Goal: Task Accomplishment & Management: Manage account settings

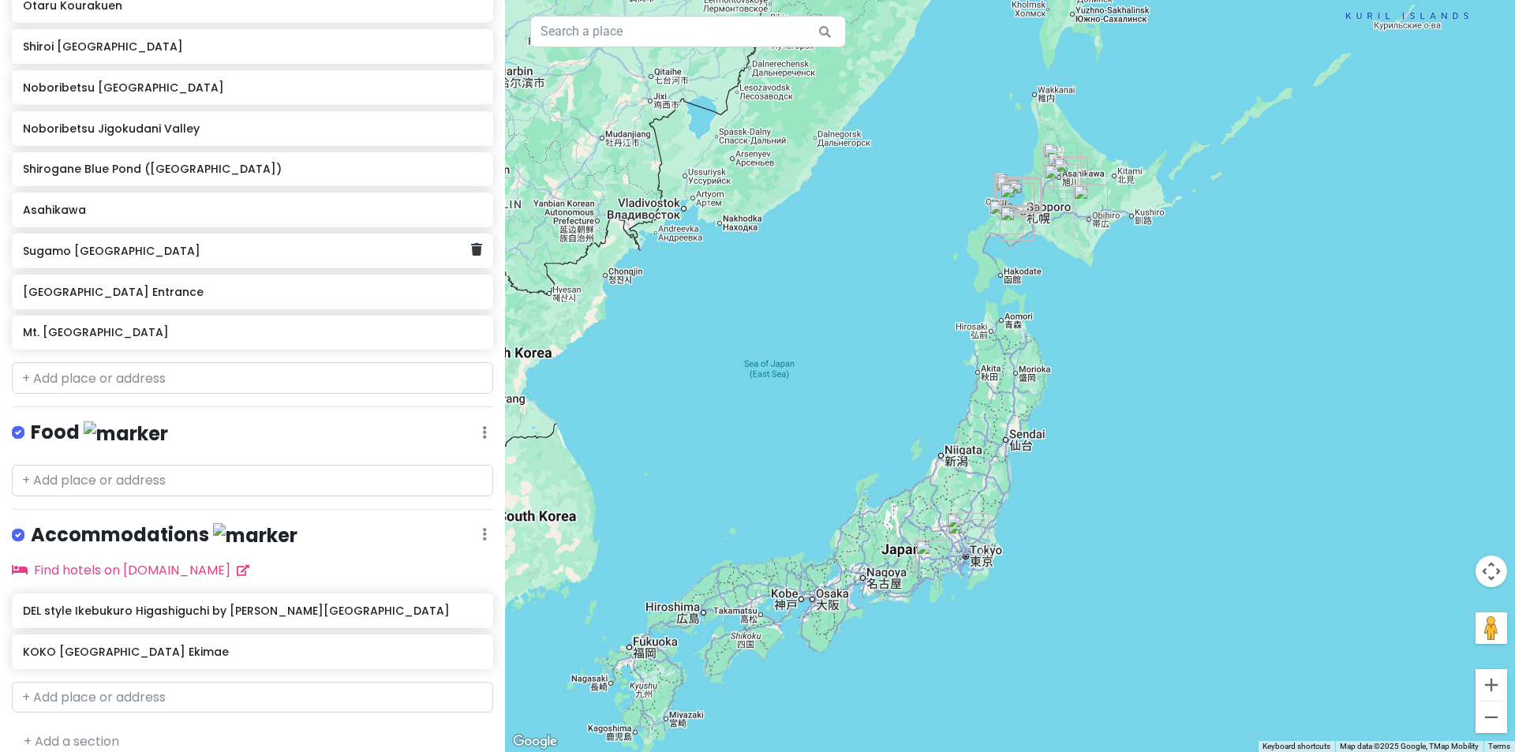
scroll to position [833, 0]
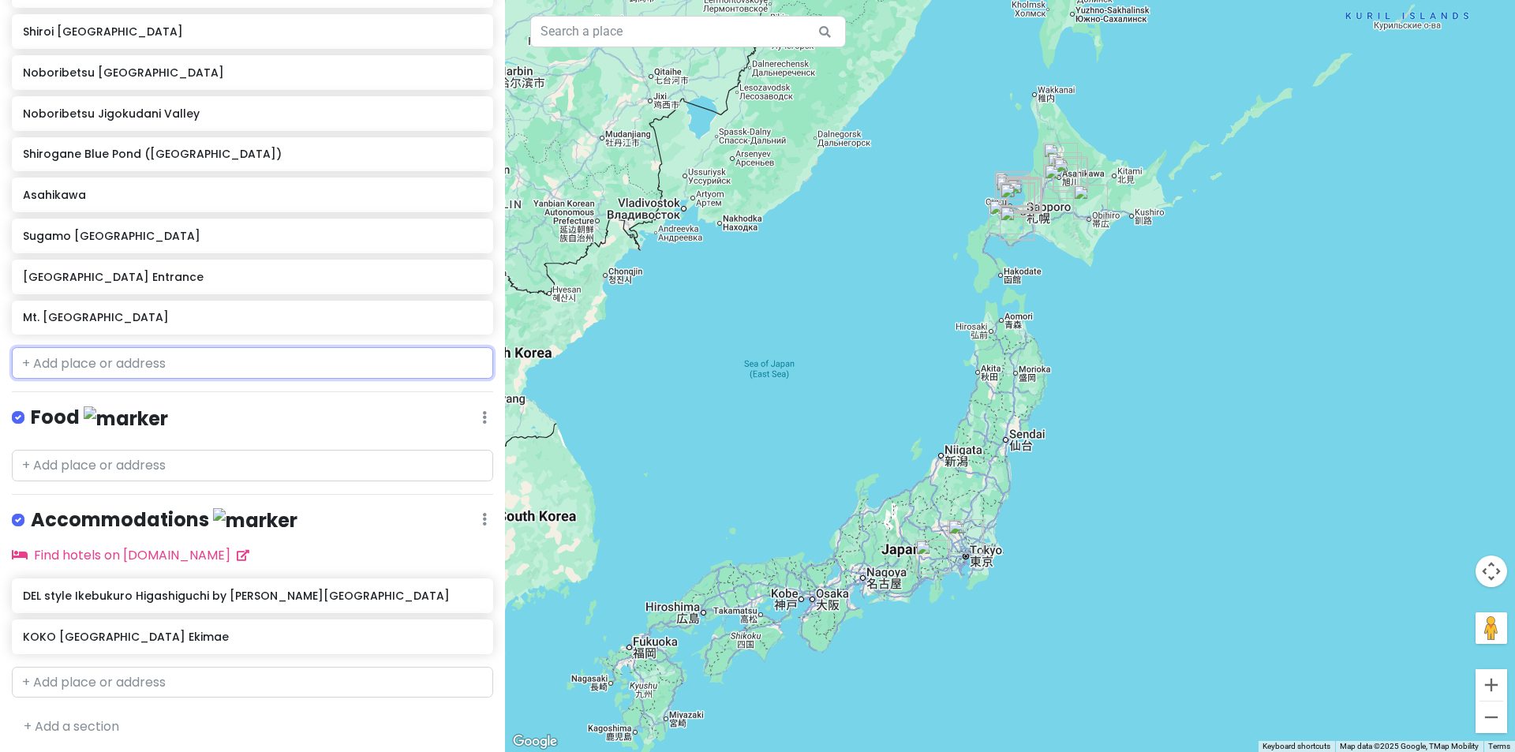
click at [110, 365] on input "text" at bounding box center [252, 363] width 481 height 32
paste input "Tempura Makino Tenjibashi"
type input "Tempura Makino Tenjibashi"
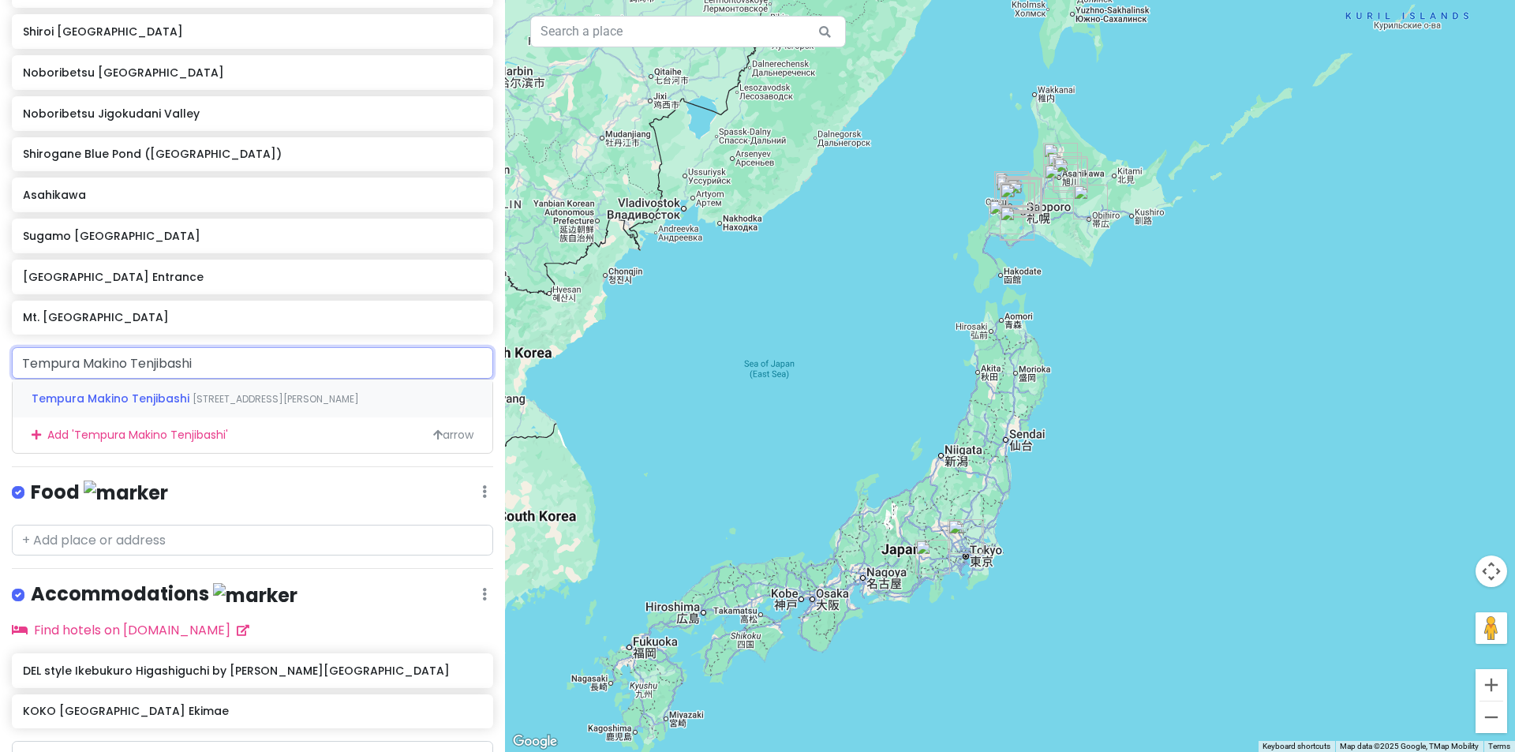
click at [195, 396] on span "[STREET_ADDRESS][PERSON_NAME]" at bounding box center [276, 398] width 166 height 13
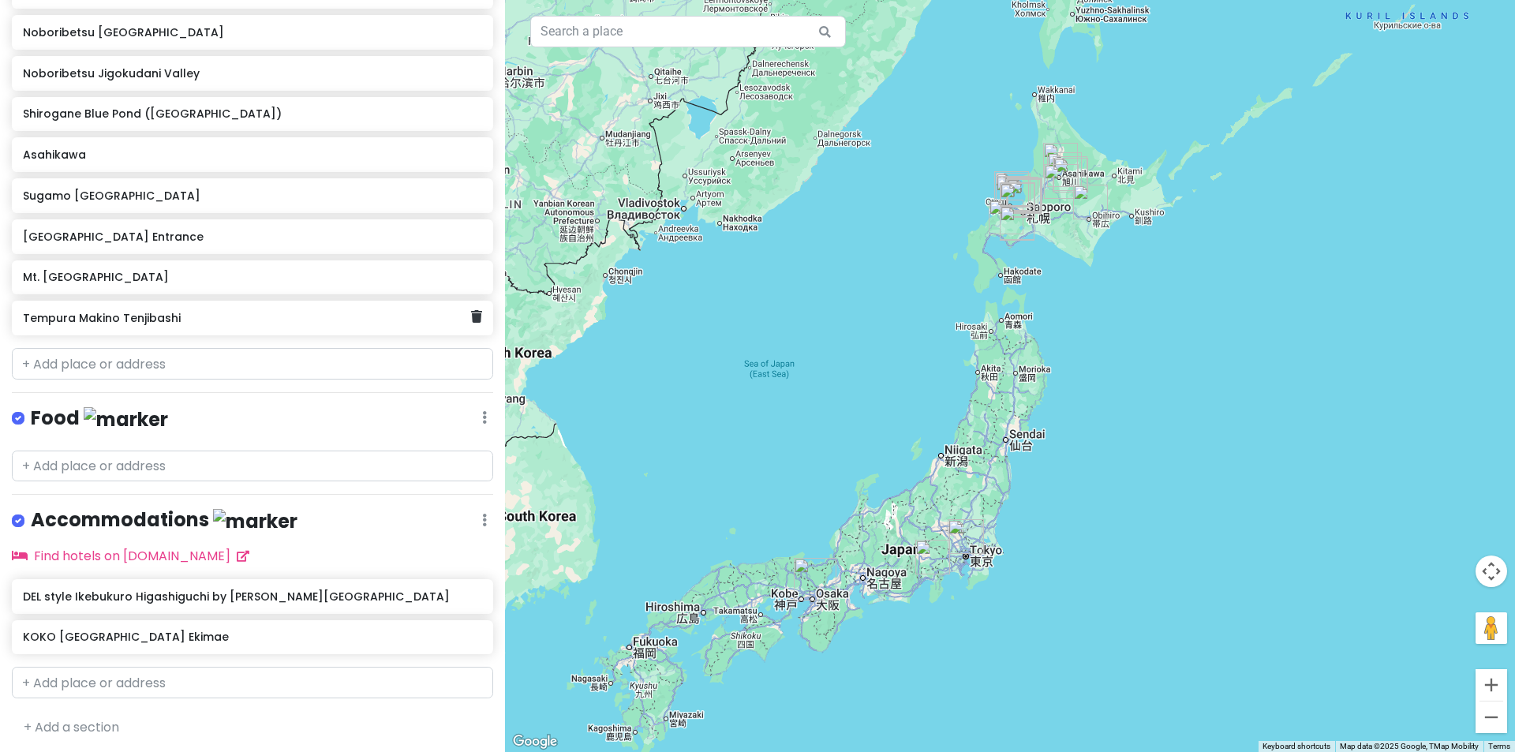
click at [158, 321] on h6 "Tempura Makino Tenjibashi" at bounding box center [246, 318] width 447 height 14
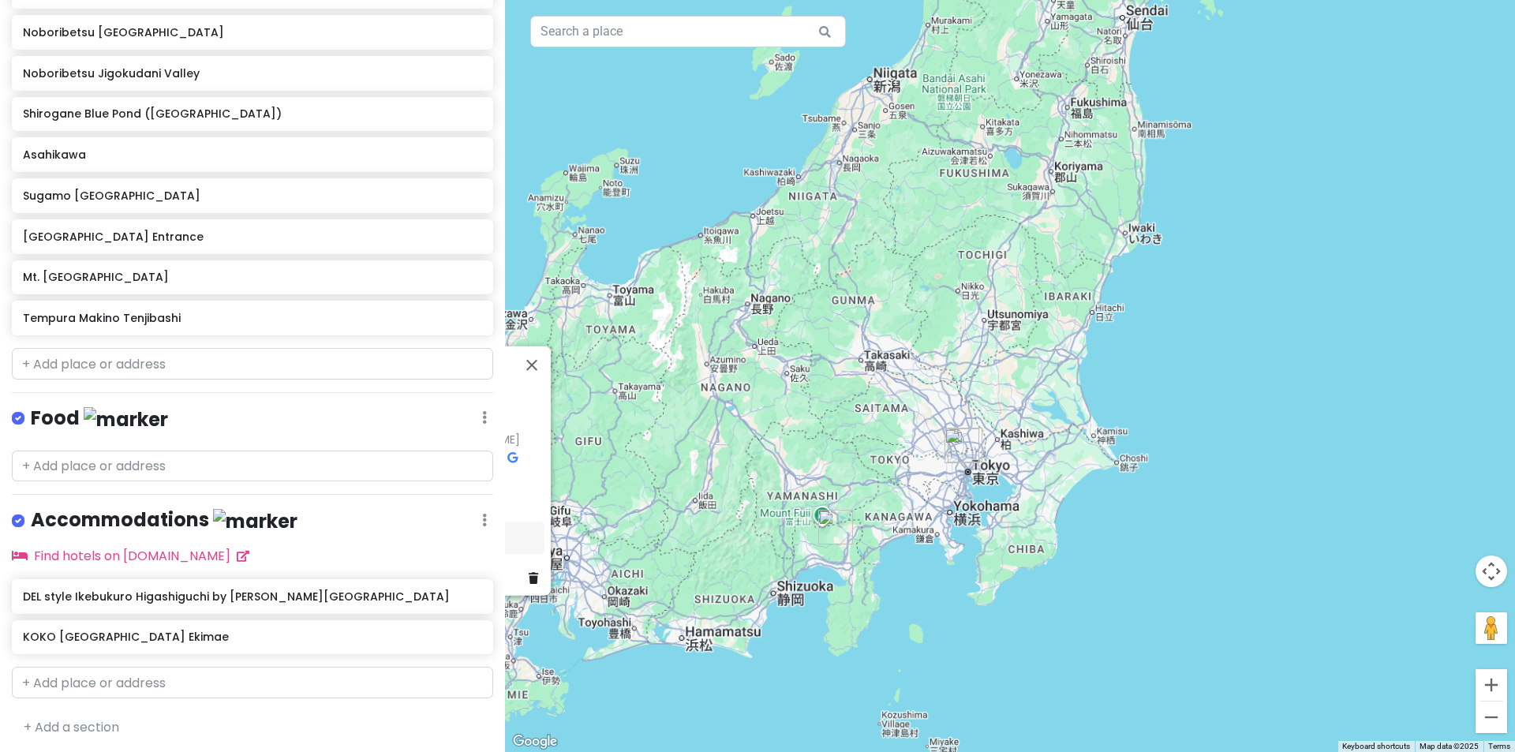
drag, startPoint x: 952, startPoint y: 565, endPoint x: 995, endPoint y: 575, distance: 43.8
click at [995, 574] on div "Tempura [PERSON_NAME] 4.0 (885) · [GEOGRAPHIC_DATA], [STREET_ADDRESS][PERSON_NA…" at bounding box center [1010, 376] width 1010 height 752
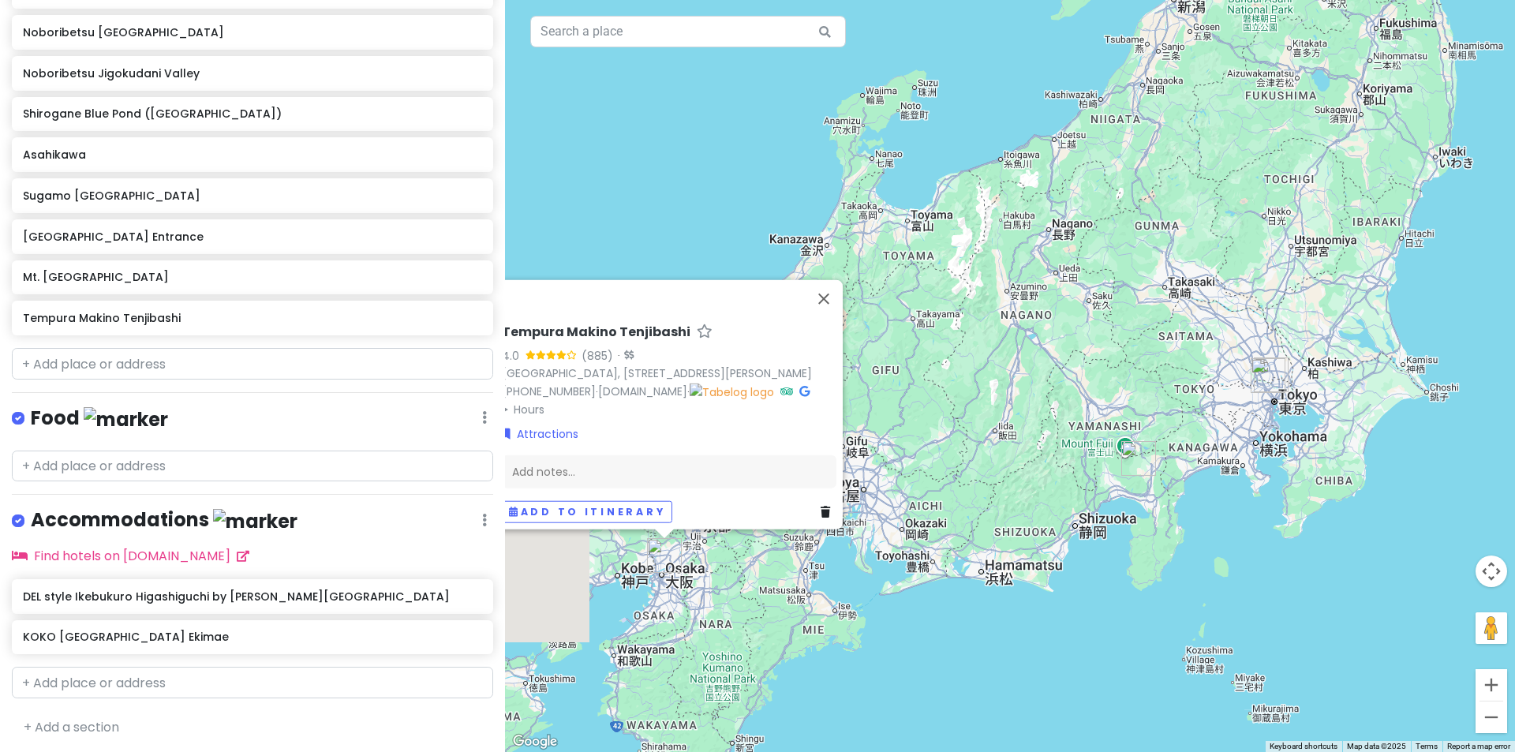
drag, startPoint x: 1096, startPoint y: 553, endPoint x: 1262, endPoint y: 513, distance: 170.5
click at [1281, 511] on div "Tempura [PERSON_NAME] 4.0 (885) · [GEOGRAPHIC_DATA], [STREET_ADDRESS][PERSON_NA…" at bounding box center [1010, 376] width 1010 height 752
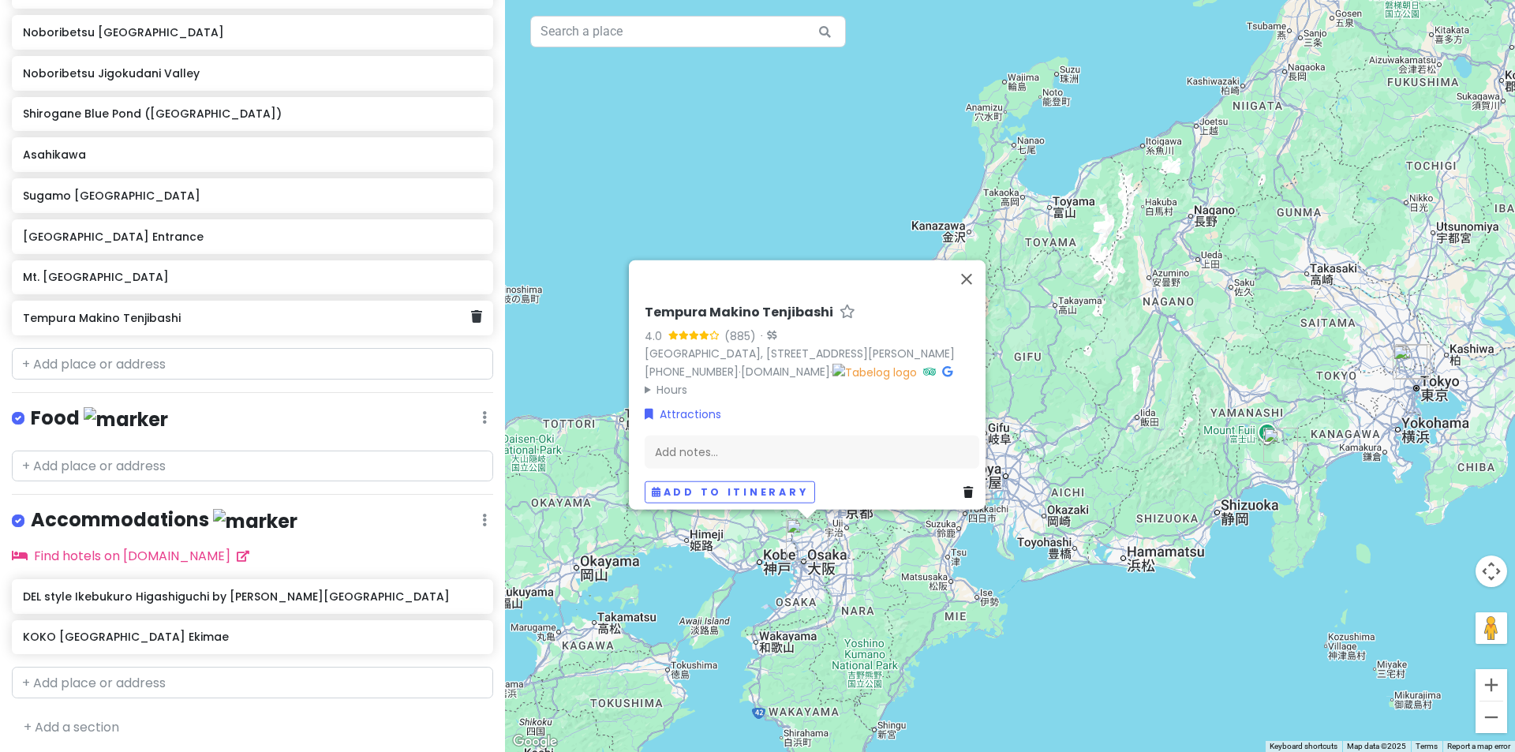
click at [179, 305] on div "Tempura Makino Tenjibashi" at bounding box center [252, 318] width 481 height 35
click at [198, 320] on h6 "Tempura Makino Tenjibashi" at bounding box center [246, 318] width 447 height 14
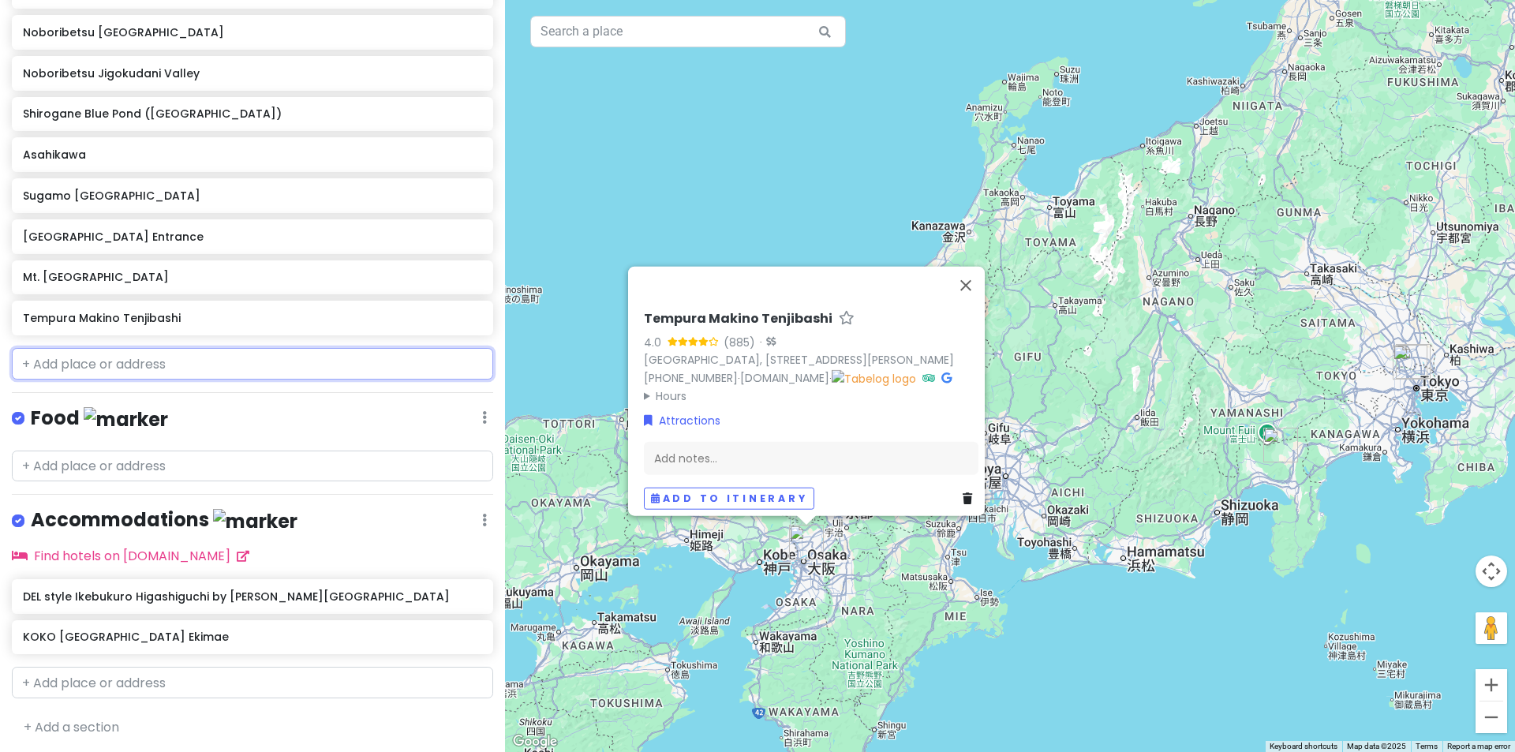
click at [157, 368] on input "text" at bounding box center [252, 364] width 481 height 32
paste input "Tempura Makino Tenjibashi"
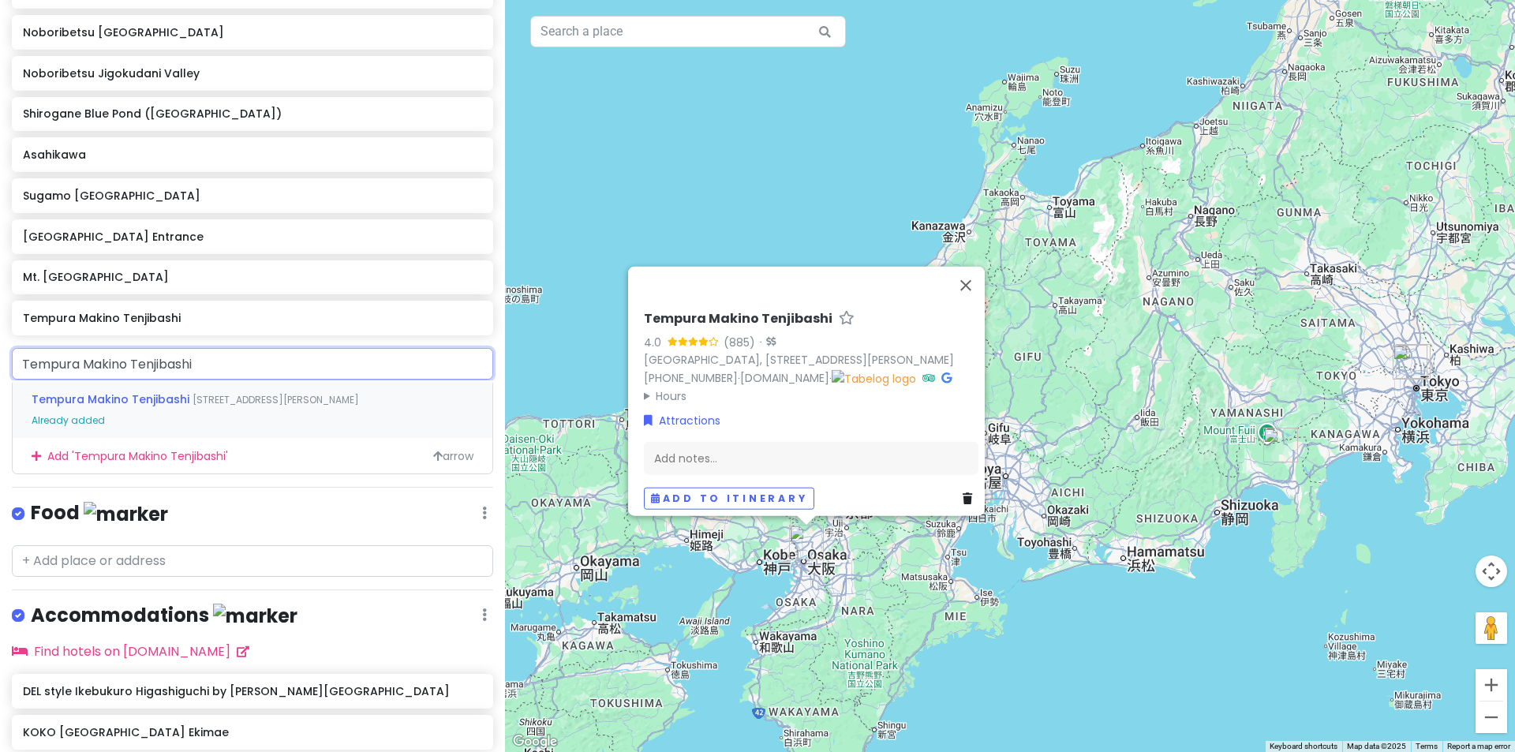
drag, startPoint x: 216, startPoint y: 360, endPoint x: 129, endPoint y: 367, distance: 87.9
click at [129, 367] on input "Tempura Makino Tenjibashi" at bounding box center [252, 364] width 481 height 32
type input "Tempura Makino"
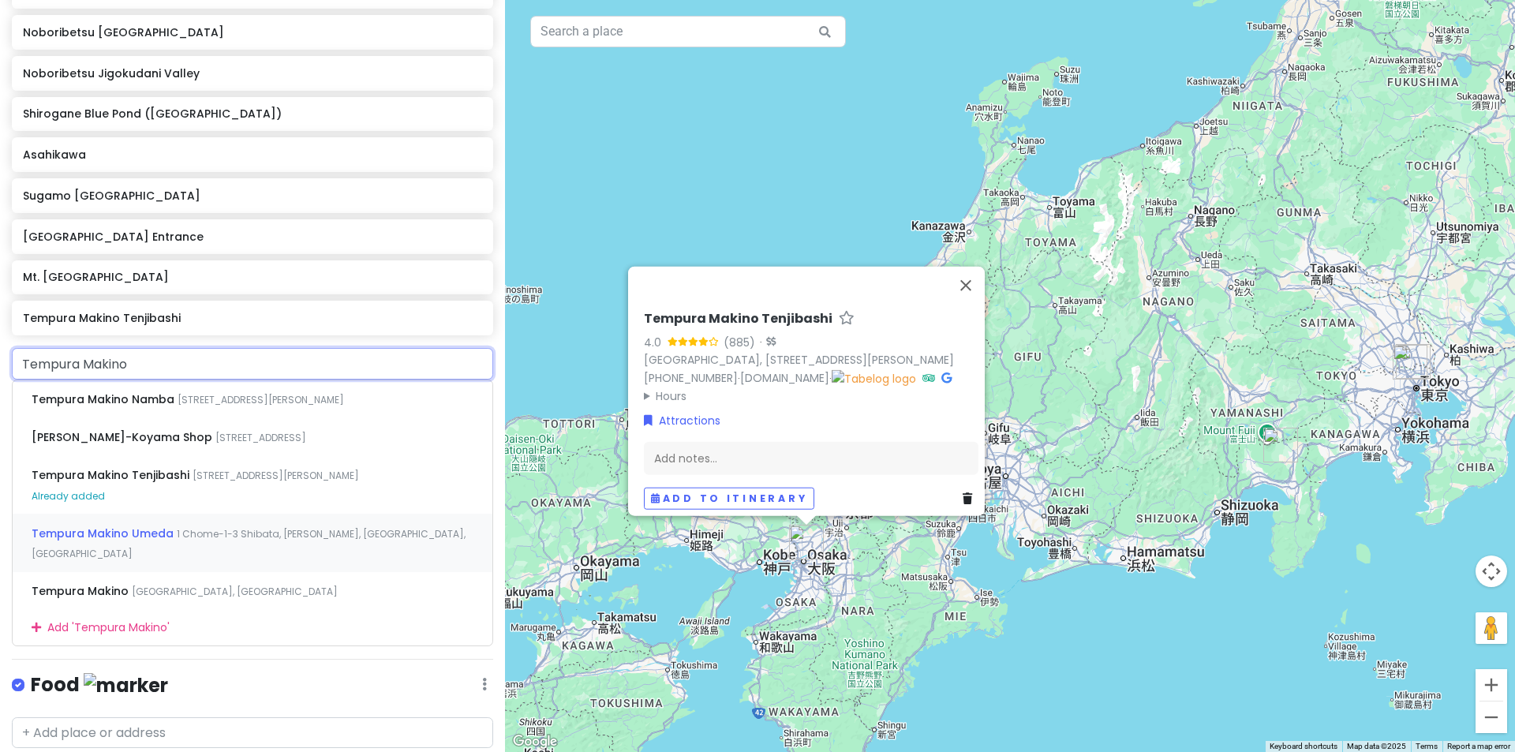
click at [234, 406] on span "1 Chome-1-3 Shibata, [PERSON_NAME], [GEOGRAPHIC_DATA], [GEOGRAPHIC_DATA]" at bounding box center [261, 399] width 166 height 13
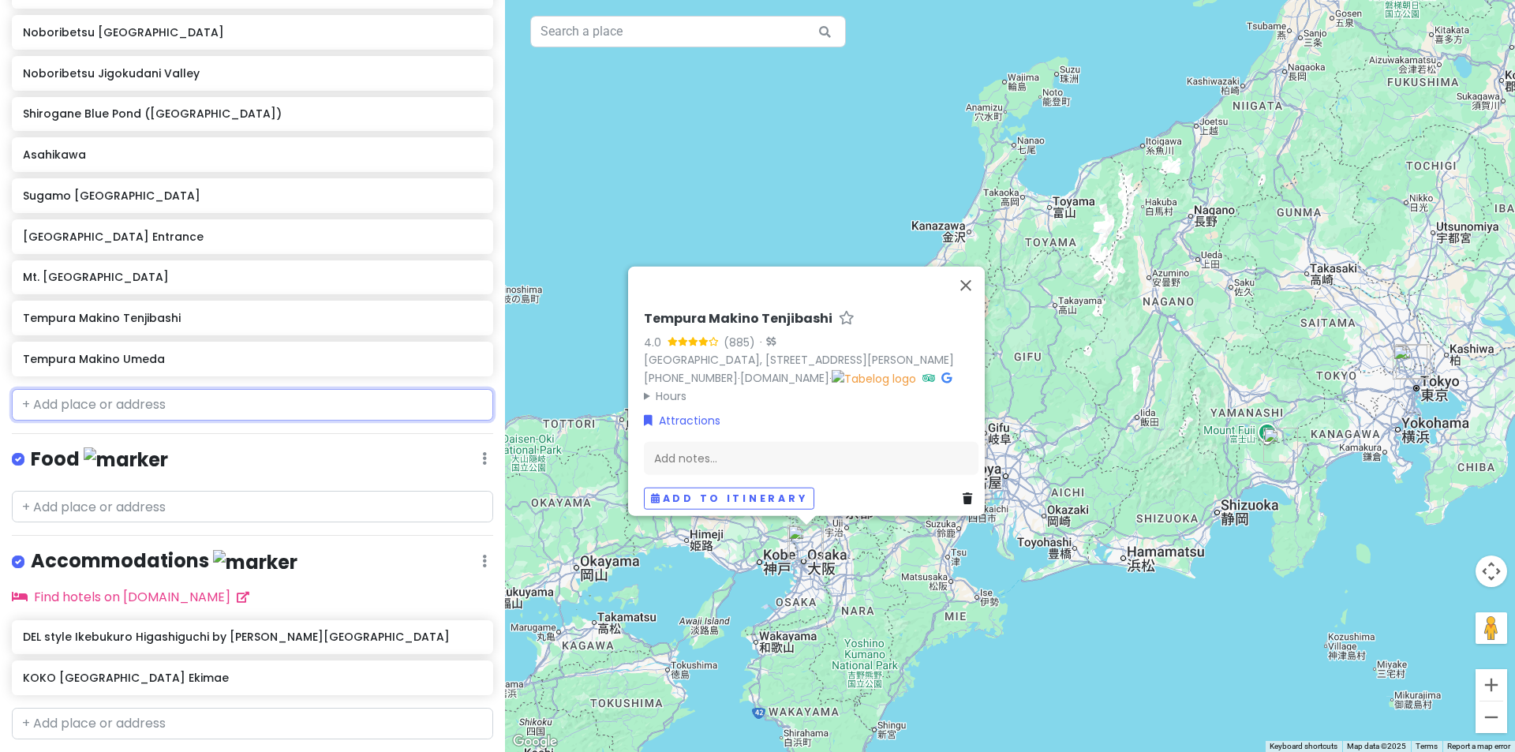
scroll to position [914, 0]
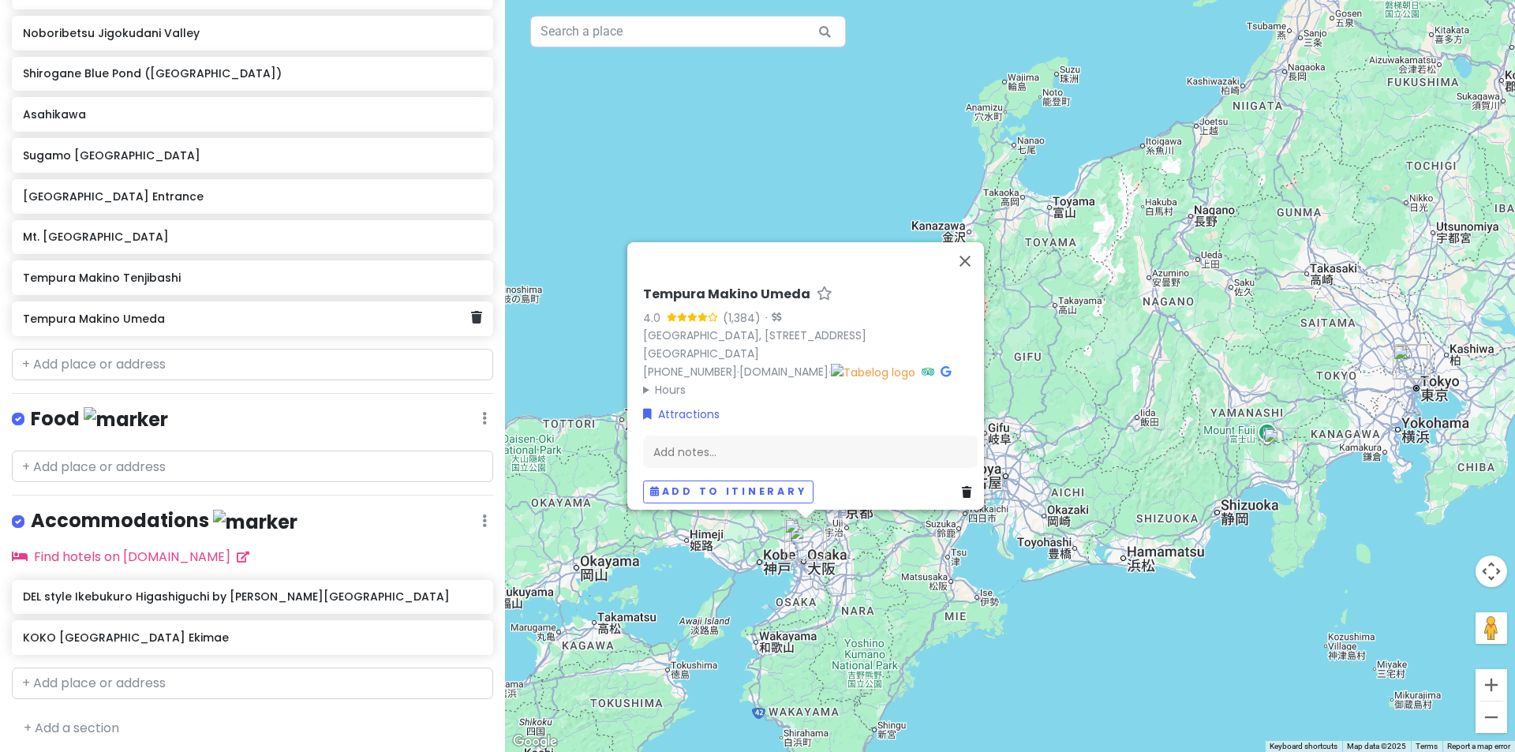
click at [196, 318] on h6 "Tempura Makino Umeda" at bounding box center [246, 319] width 447 height 14
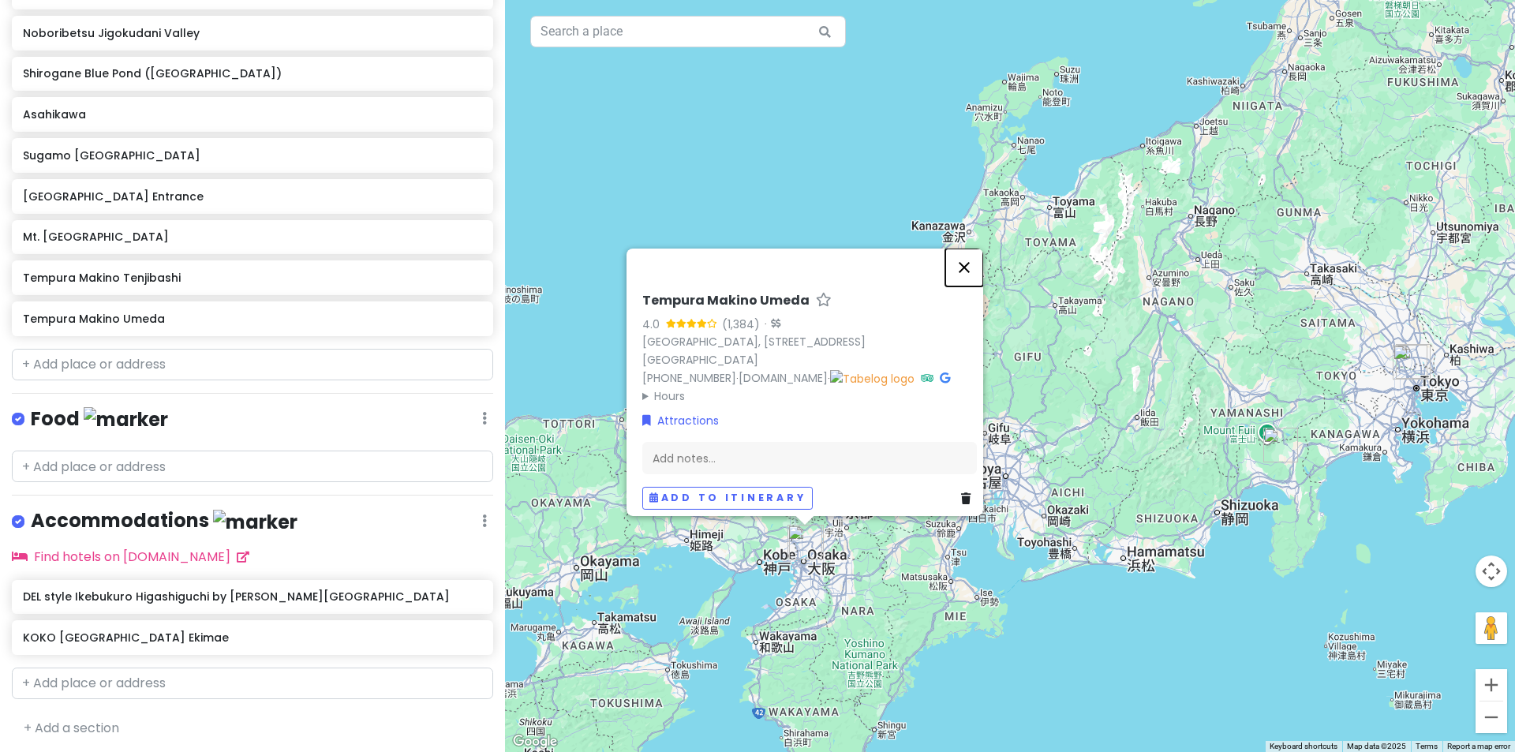
click at [980, 264] on button "Close" at bounding box center [964, 267] width 38 height 38
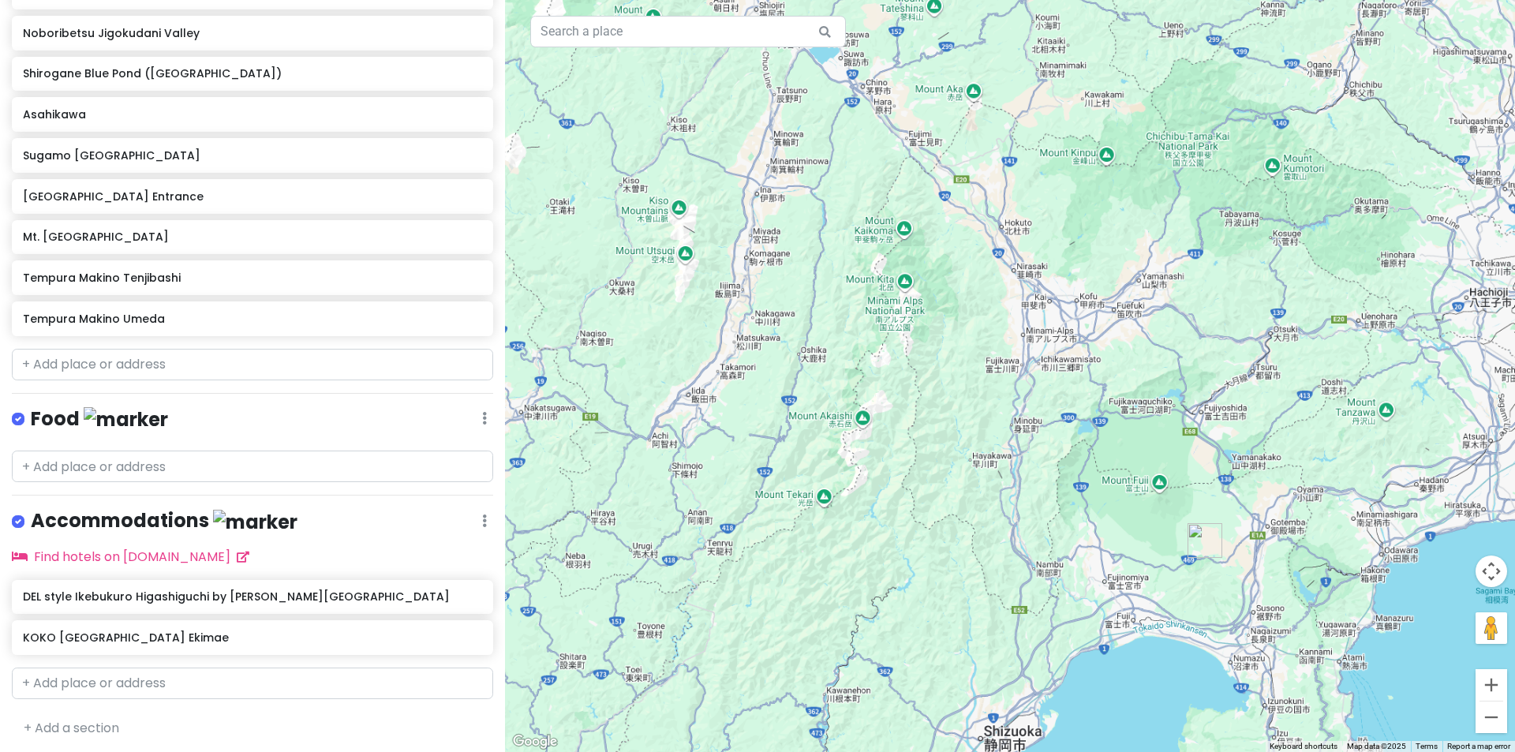
drag, startPoint x: 1178, startPoint y: 400, endPoint x: 1006, endPoint y: 374, distance: 174.0
click at [1012, 373] on div at bounding box center [1010, 376] width 1010 height 752
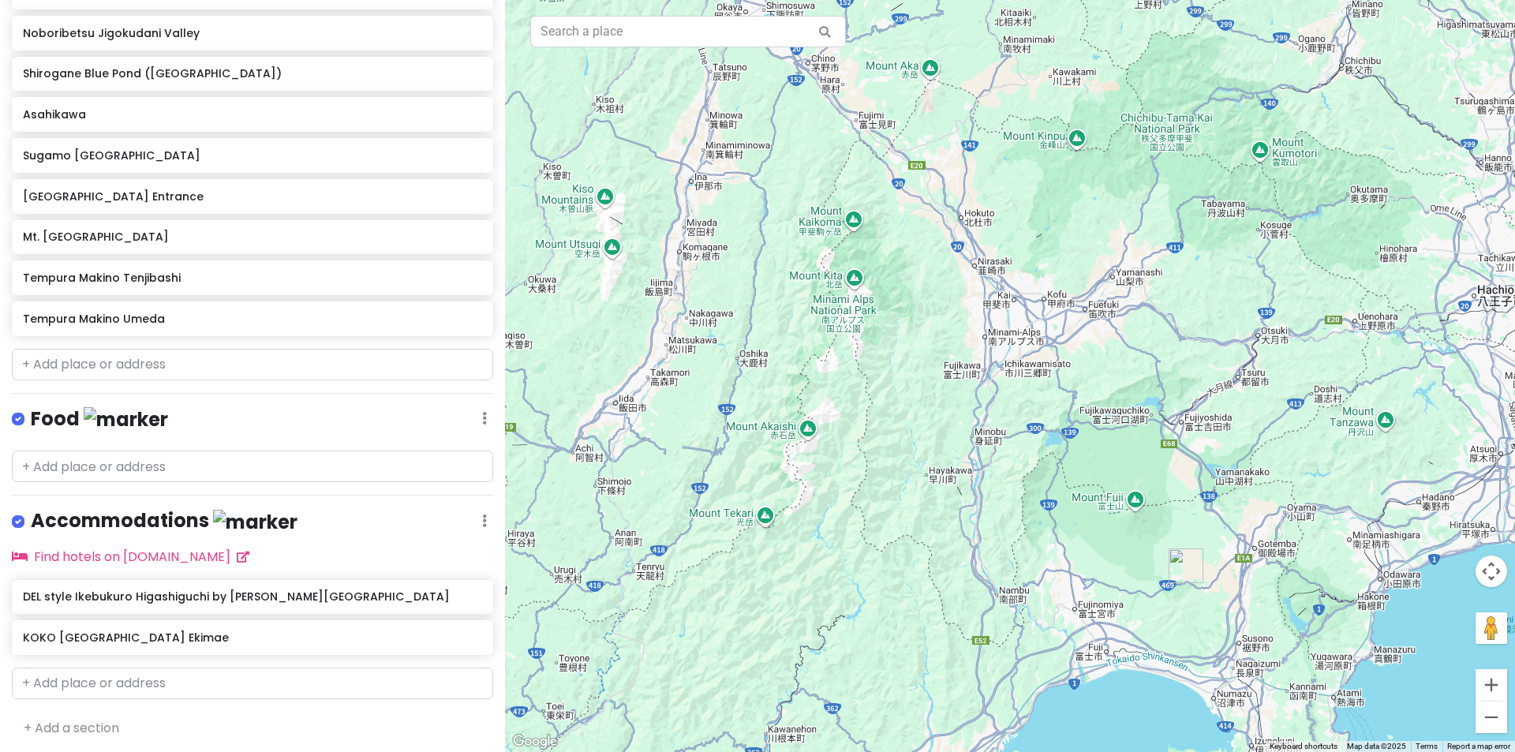
drag, startPoint x: 812, startPoint y: 450, endPoint x: 619, endPoint y: 540, distance: 212.5
click at [693, 516] on div at bounding box center [1010, 376] width 1010 height 752
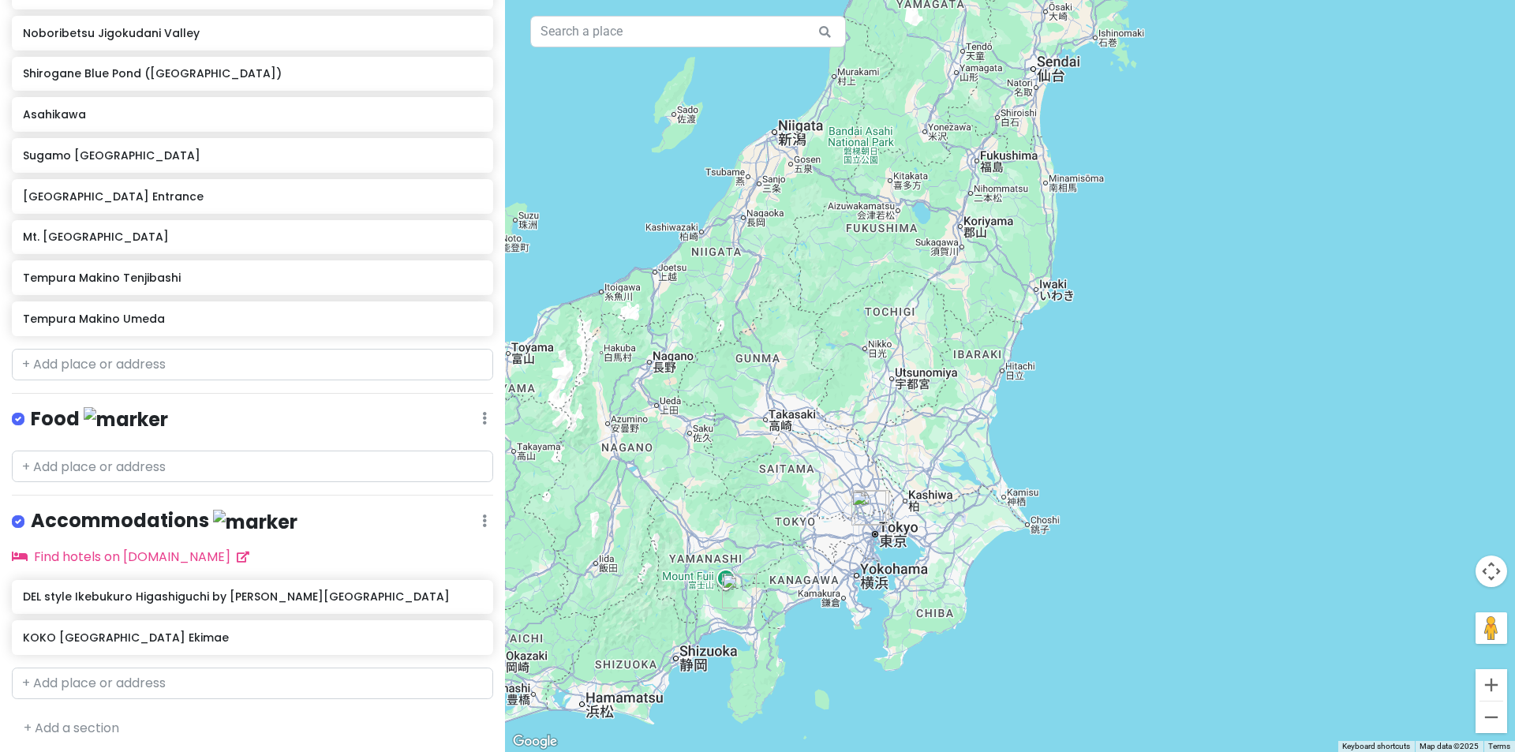
drag, startPoint x: 652, startPoint y: 508, endPoint x: 795, endPoint y: 442, distance: 157.5
click at [795, 442] on div at bounding box center [1010, 376] width 1010 height 752
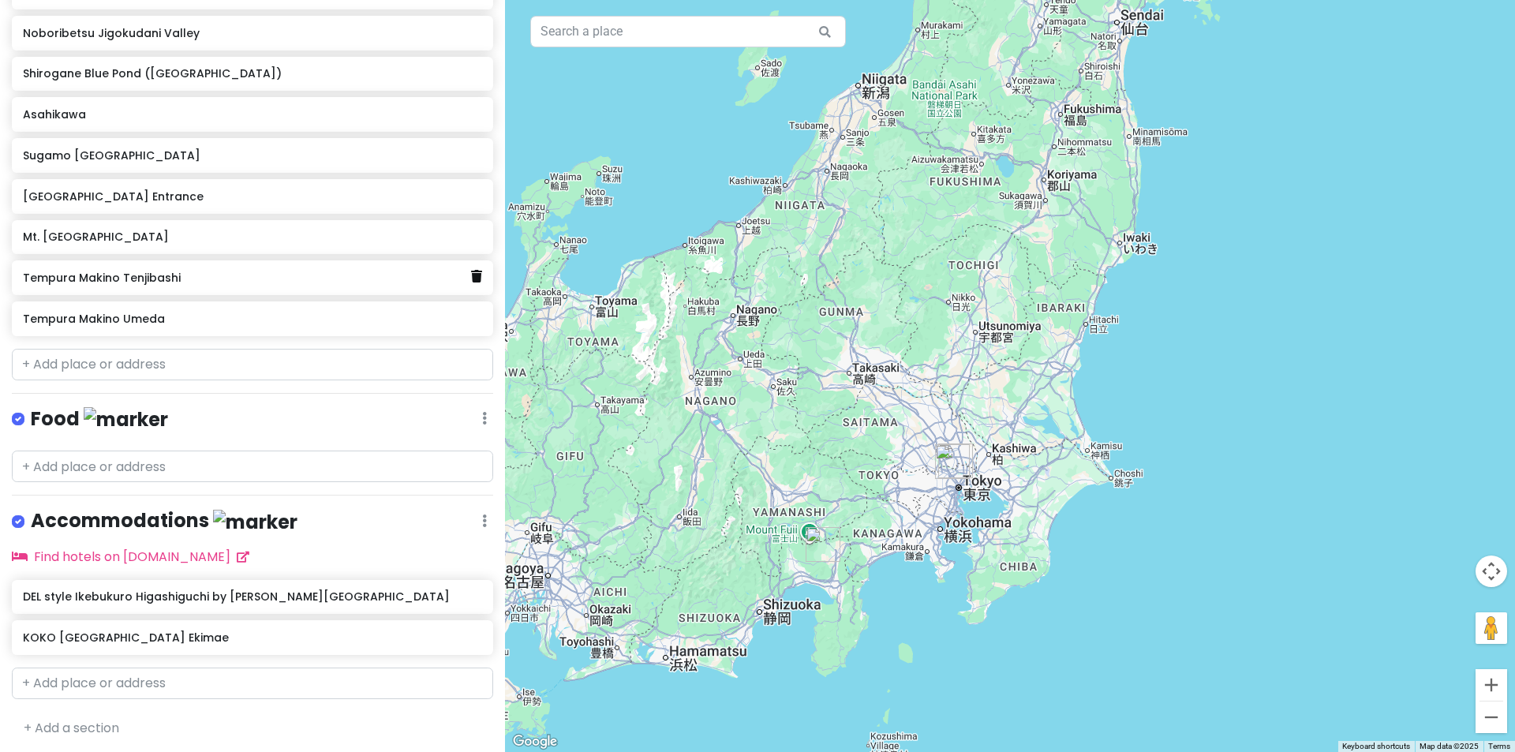
click at [471, 280] on icon at bounding box center [476, 276] width 11 height 13
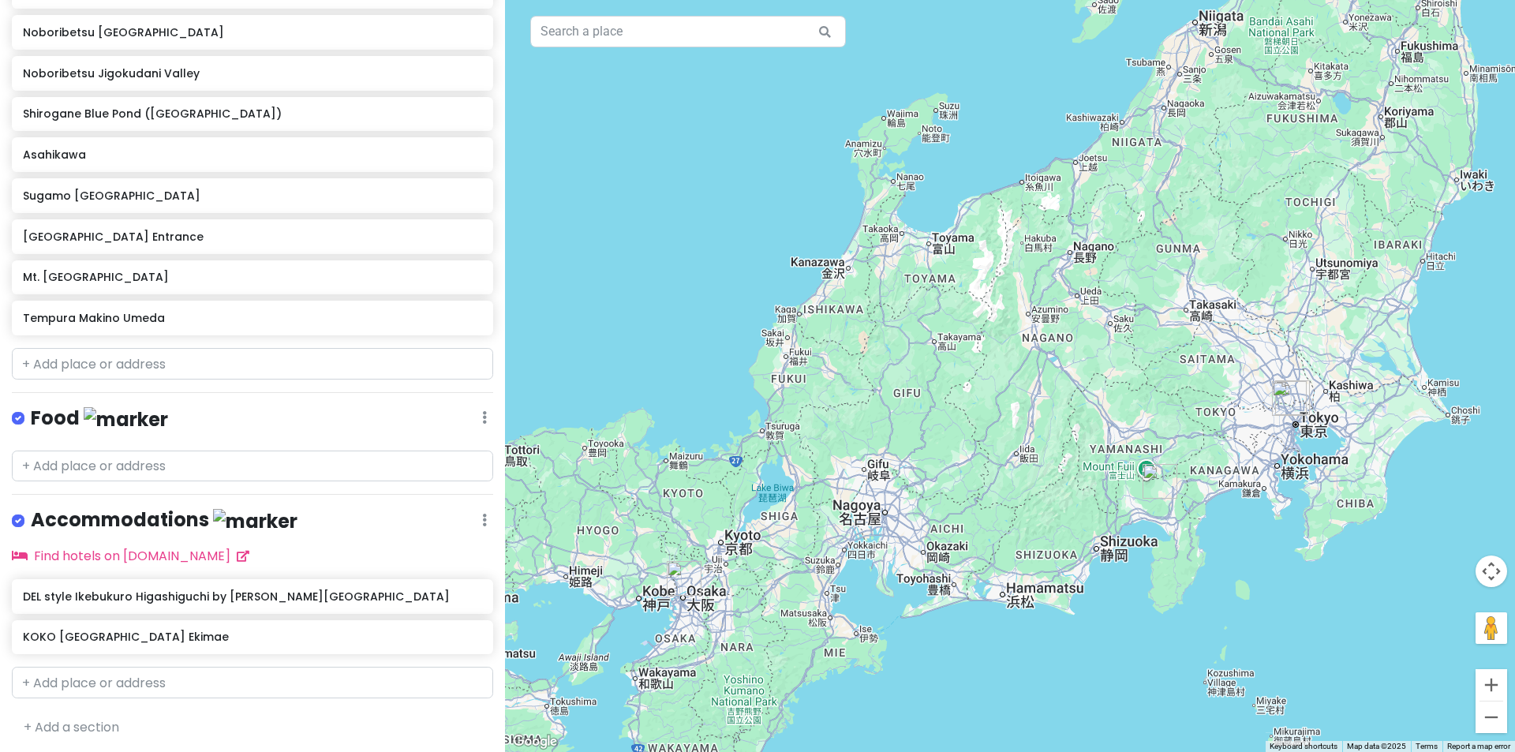
drag, startPoint x: 736, startPoint y: 432, endPoint x: 1069, endPoint y: 372, distance: 338.5
click at [1069, 372] on div at bounding box center [1010, 376] width 1010 height 752
click at [679, 578] on img "Tempura Makino Umeda" at bounding box center [684, 578] width 35 height 35
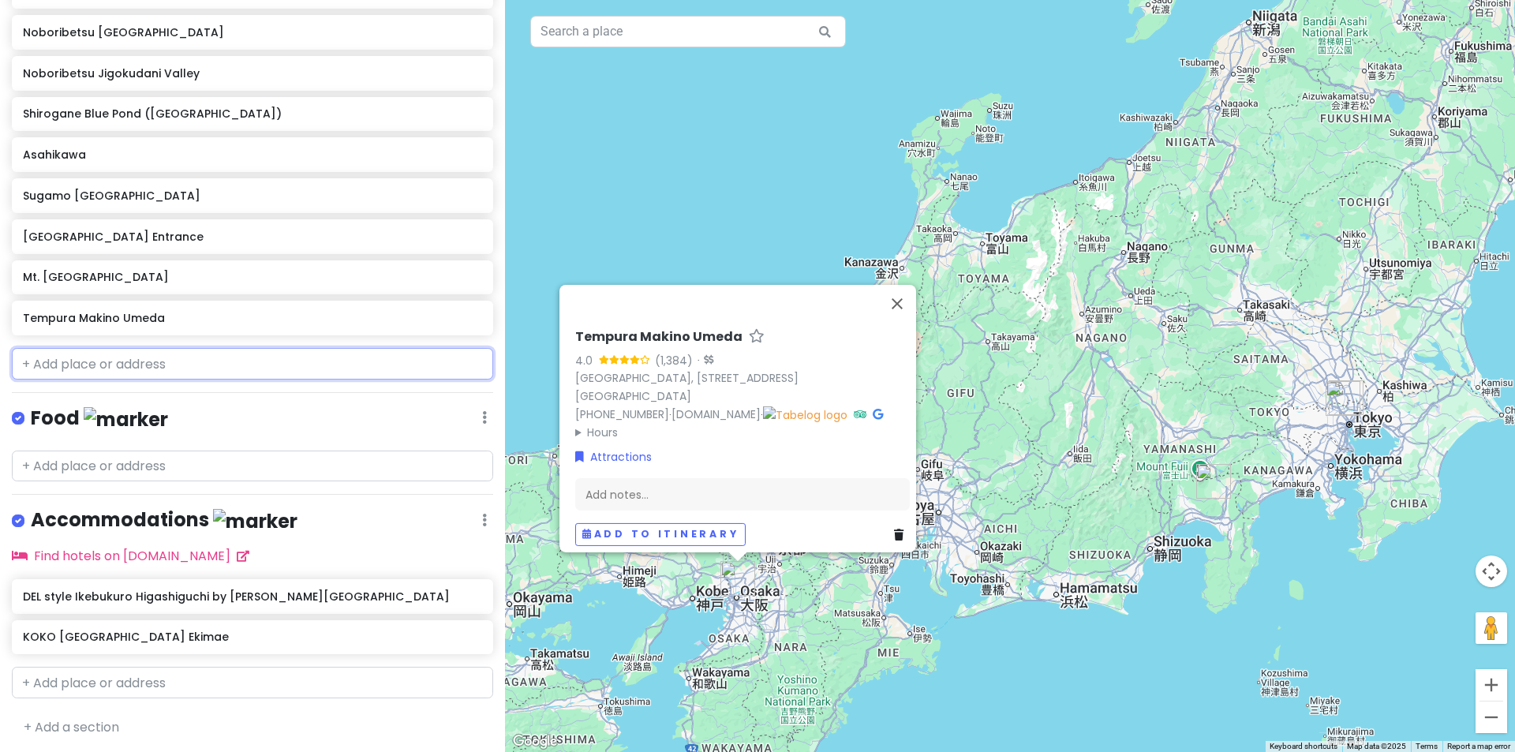
click at [158, 360] on input "text" at bounding box center [252, 364] width 481 height 32
paste input "Tempura Makino Tenjibashi"
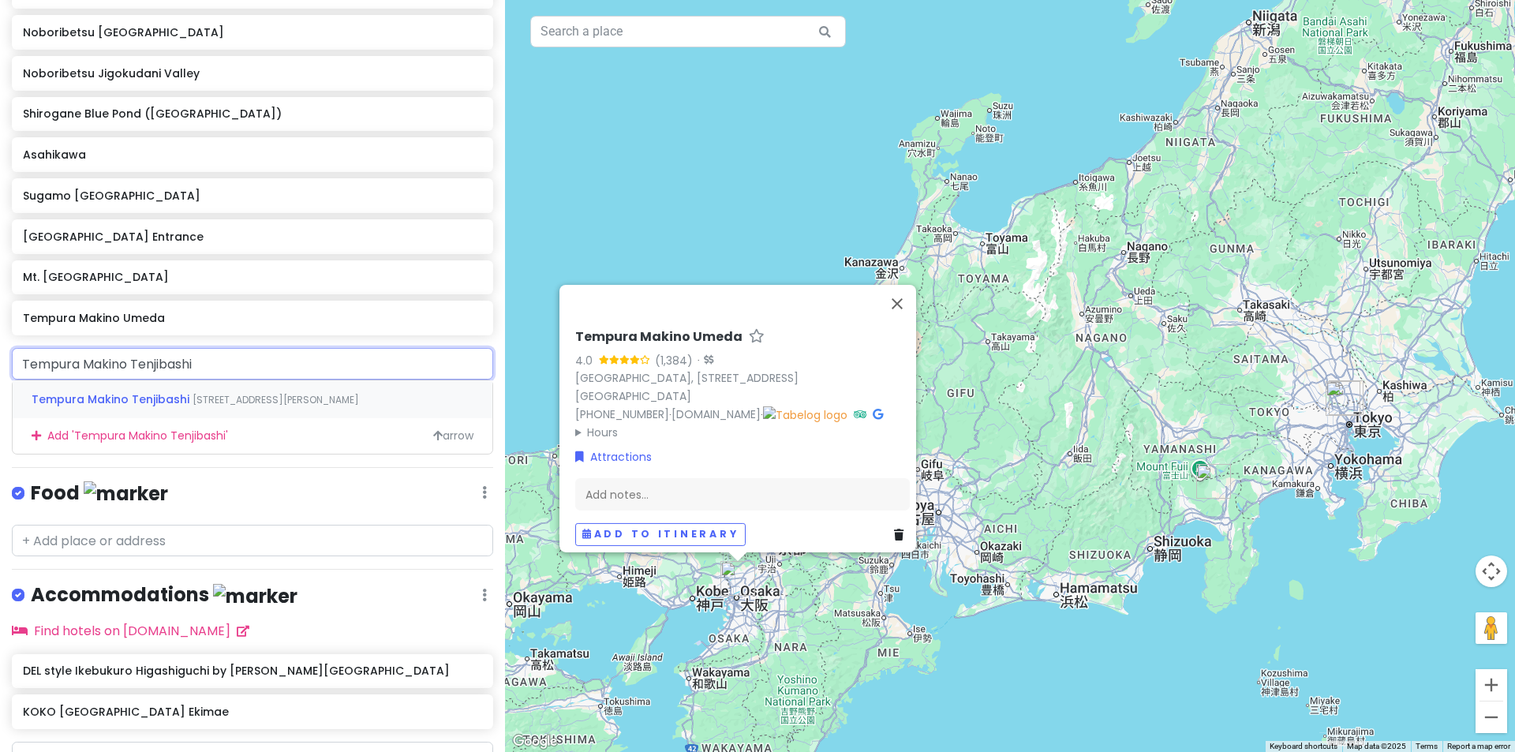
drag, startPoint x: 216, startPoint y: 376, endPoint x: 129, endPoint y: 369, distance: 87.1
click at [129, 369] on input "Tempura Makino Tenjibashi" at bounding box center [252, 364] width 481 height 32
type input "Tempura Makino"
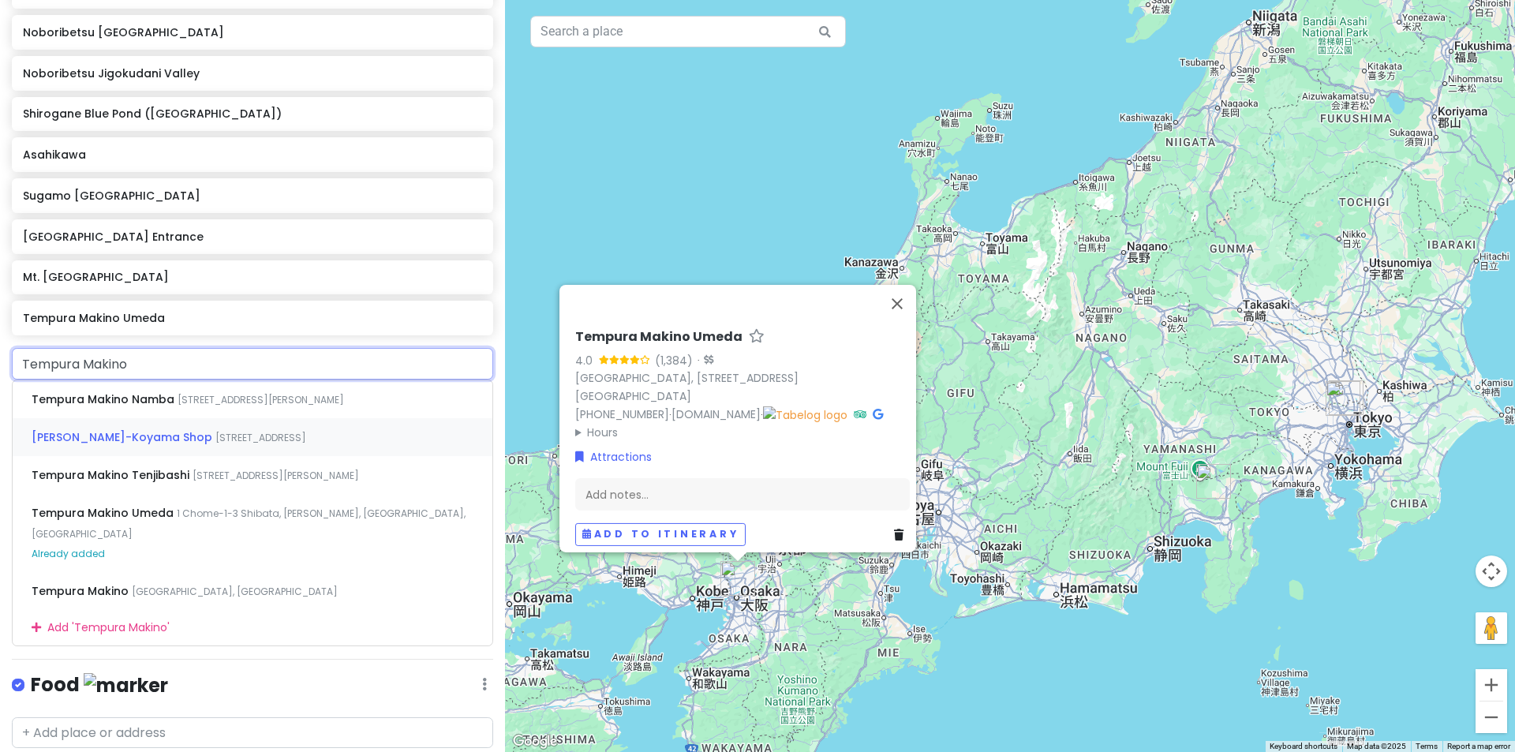
click at [344, 406] on span "[STREET_ADDRESS]" at bounding box center [261, 399] width 166 height 13
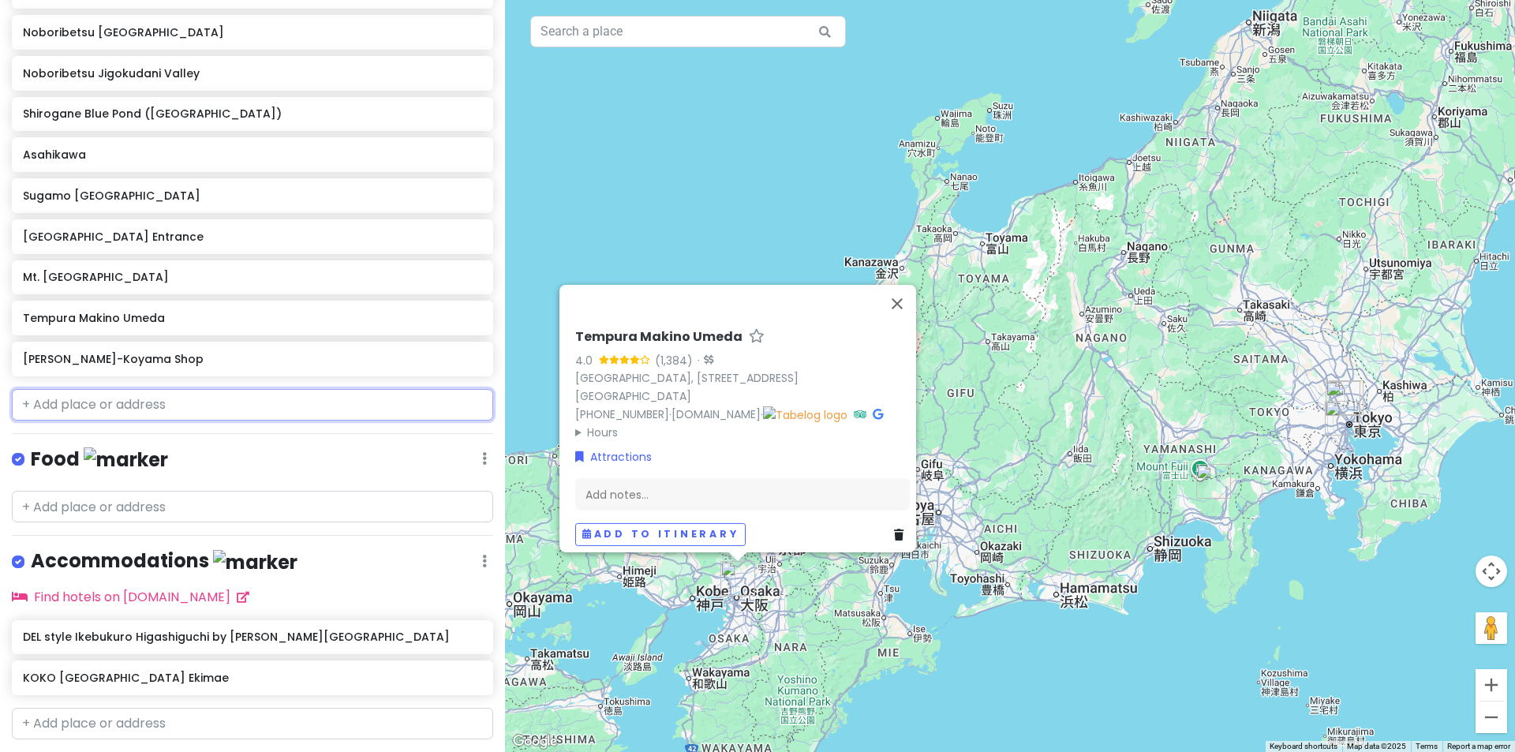
scroll to position [914, 0]
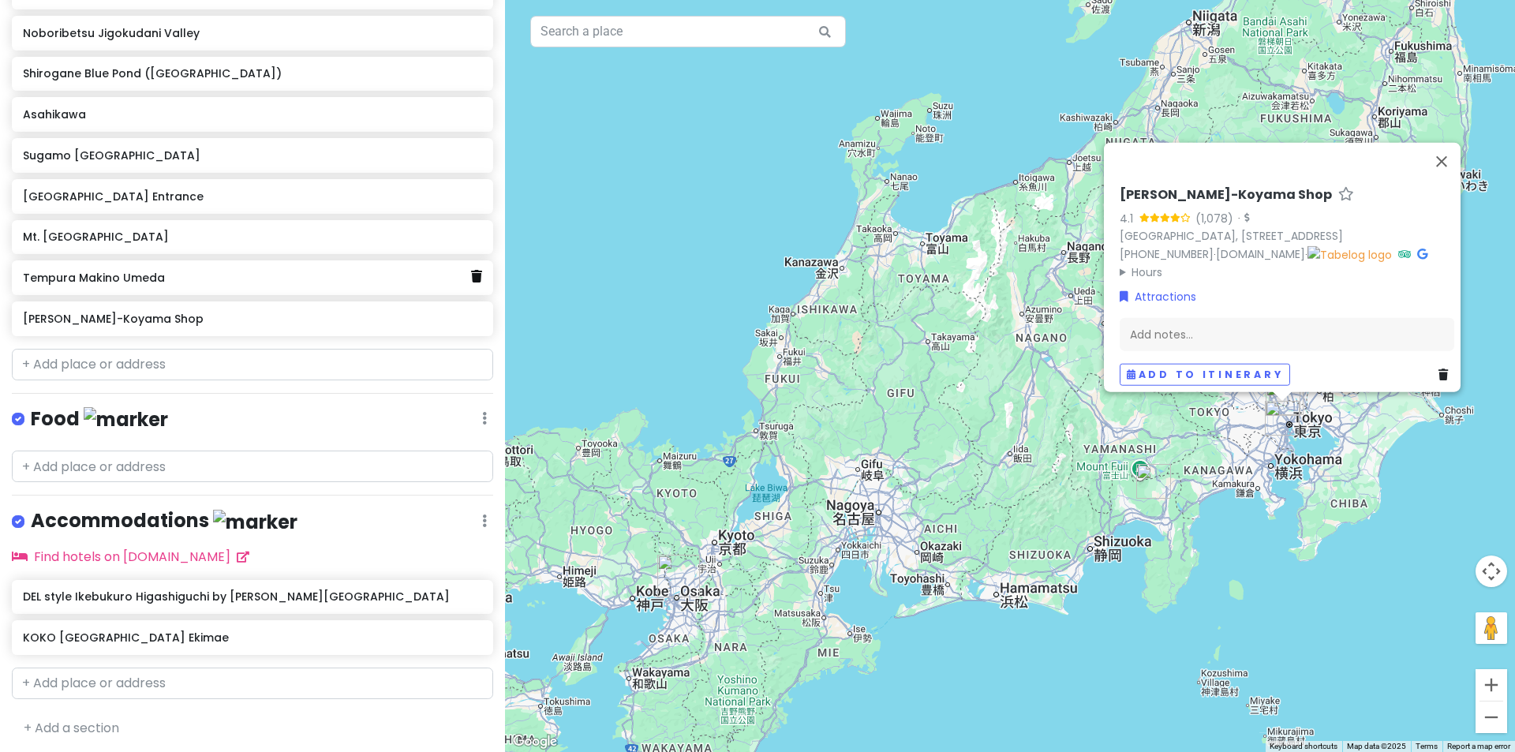
click at [471, 282] on link at bounding box center [476, 277] width 11 height 21
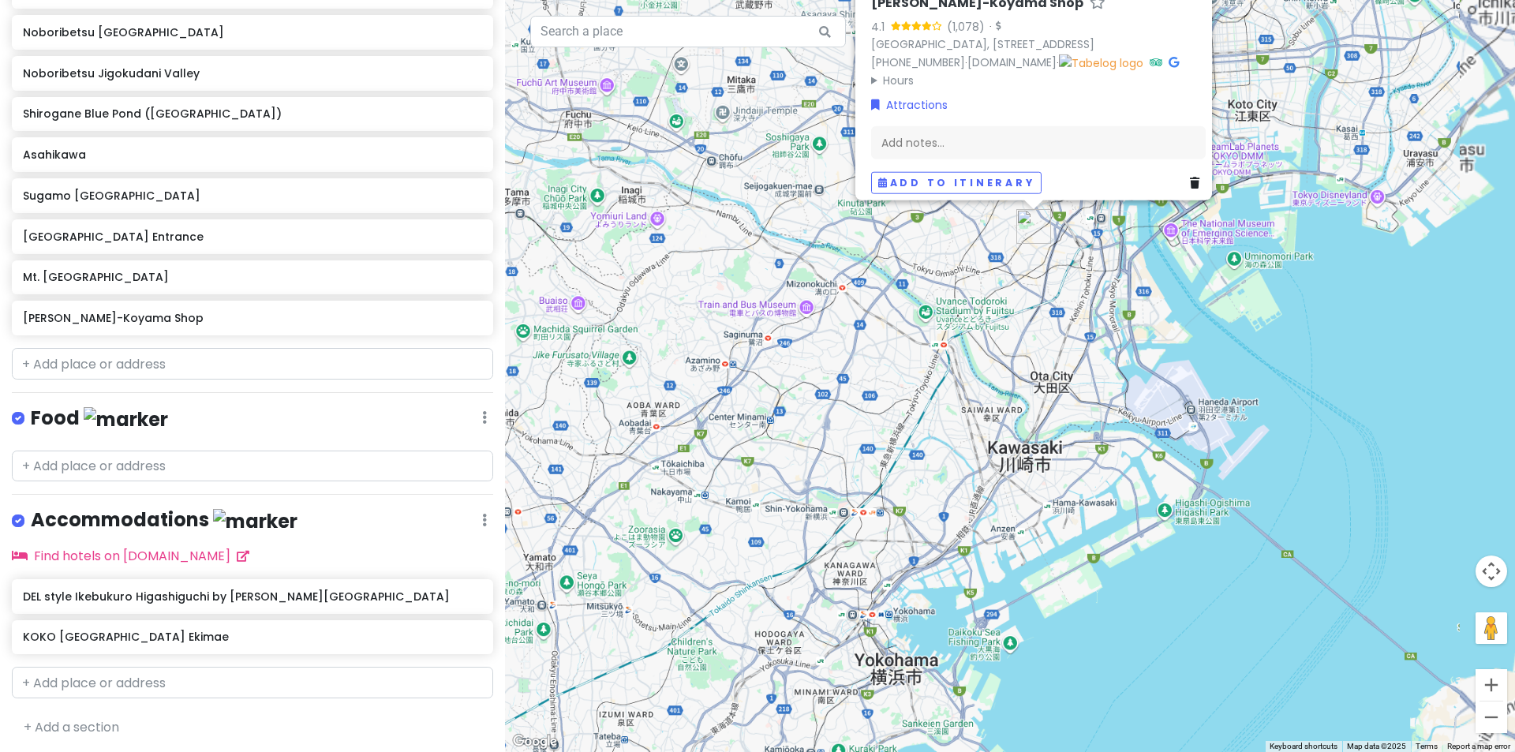
drag, startPoint x: 1135, startPoint y: 380, endPoint x: 1102, endPoint y: 549, distance: 172.9
click at [1125, 570] on div "[PERSON_NAME]-Koyama Shop 4.1 (1,078) · [GEOGRAPHIC_DATA], [STREET_ADDRESS] [PH…" at bounding box center [1010, 376] width 1010 height 752
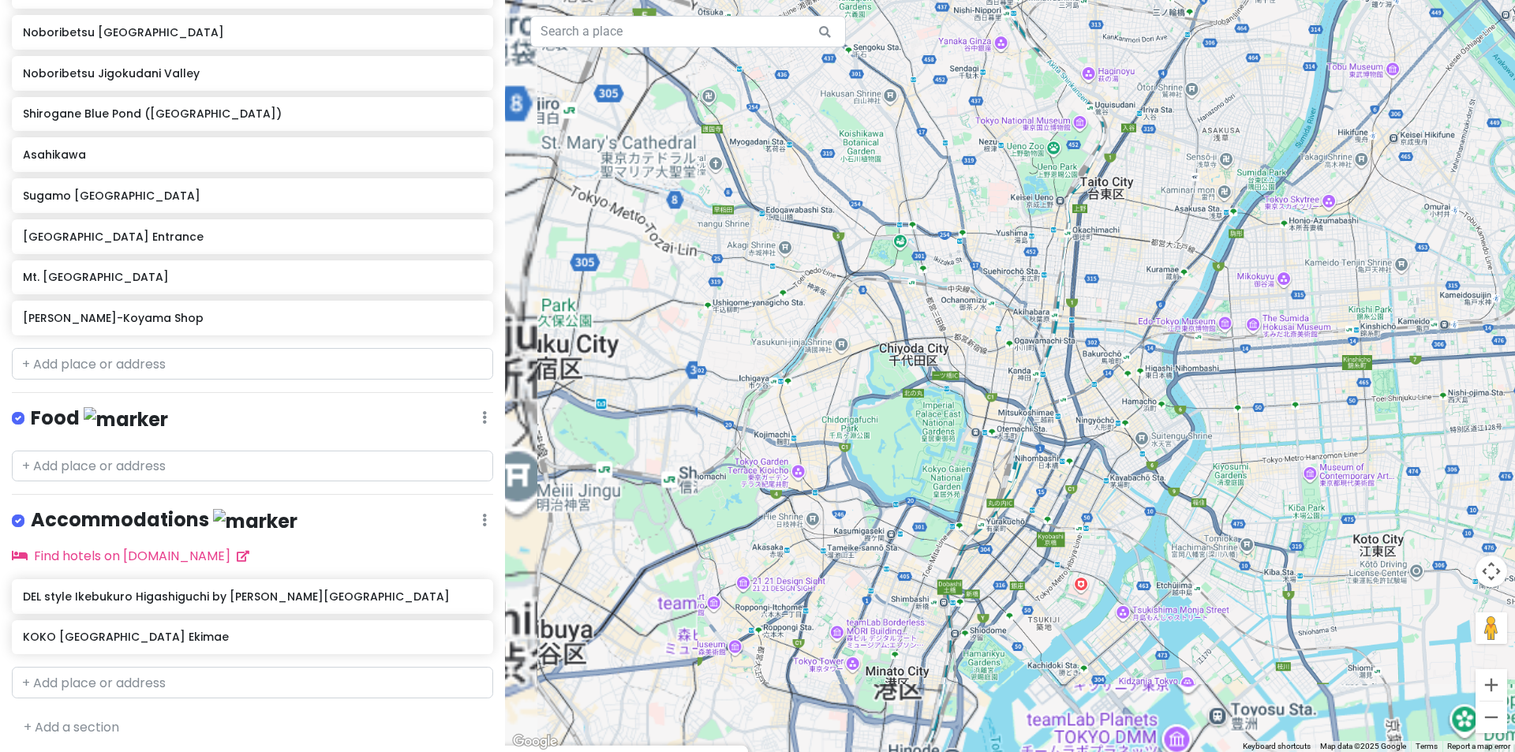
drag, startPoint x: 1164, startPoint y: 524, endPoint x: 1378, endPoint y: 344, distance: 280.1
click at [1398, 338] on div "[PERSON_NAME]-Koyama Shop 4.1 (1,078) · [GEOGRAPHIC_DATA], [STREET_ADDRESS] [PH…" at bounding box center [1010, 376] width 1010 height 752
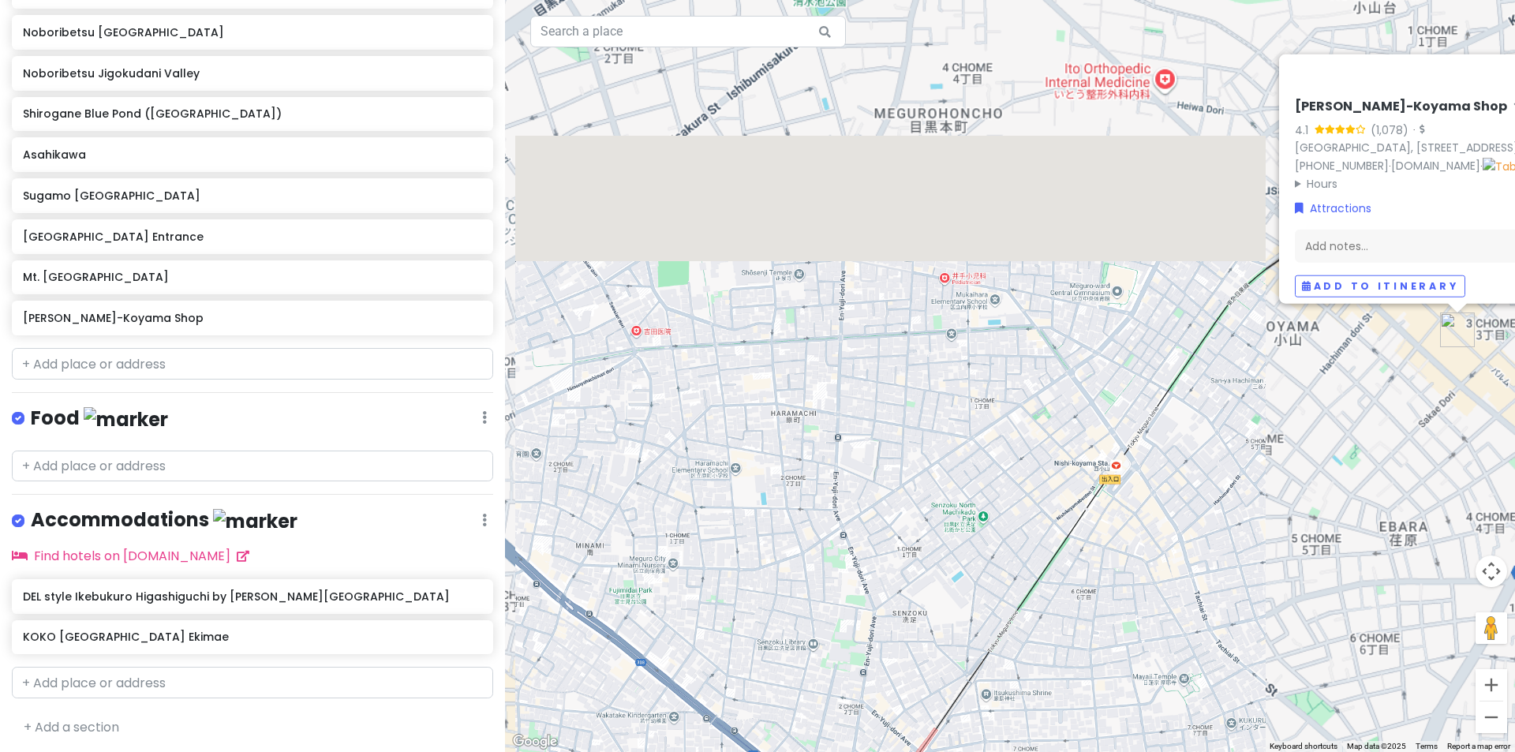
drag, startPoint x: 1263, startPoint y: 425, endPoint x: 976, endPoint y: 546, distance: 311.9
click at [986, 546] on div "[PERSON_NAME]-Koyama Shop 4.1 (1,078) · [GEOGRAPHIC_DATA], [STREET_ADDRESS] [PH…" at bounding box center [1010, 376] width 1010 height 752
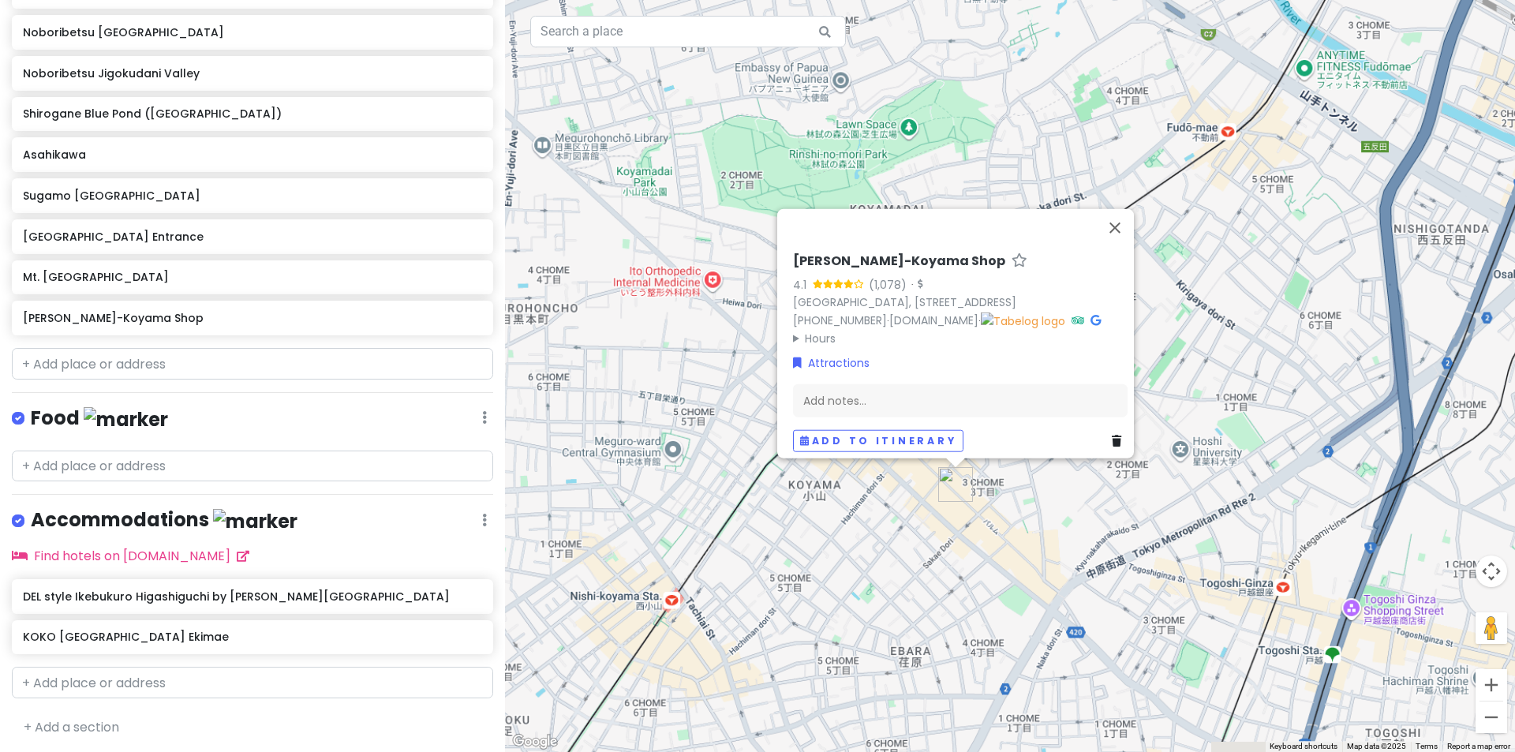
drag, startPoint x: 1060, startPoint y: 529, endPoint x: 1104, endPoint y: 505, distance: 49.8
click at [1104, 505] on div "[PERSON_NAME]-Koyama Shop 4.1 (1,078) · [GEOGRAPHIC_DATA], [STREET_ADDRESS] [PH…" at bounding box center [1010, 376] width 1010 height 752
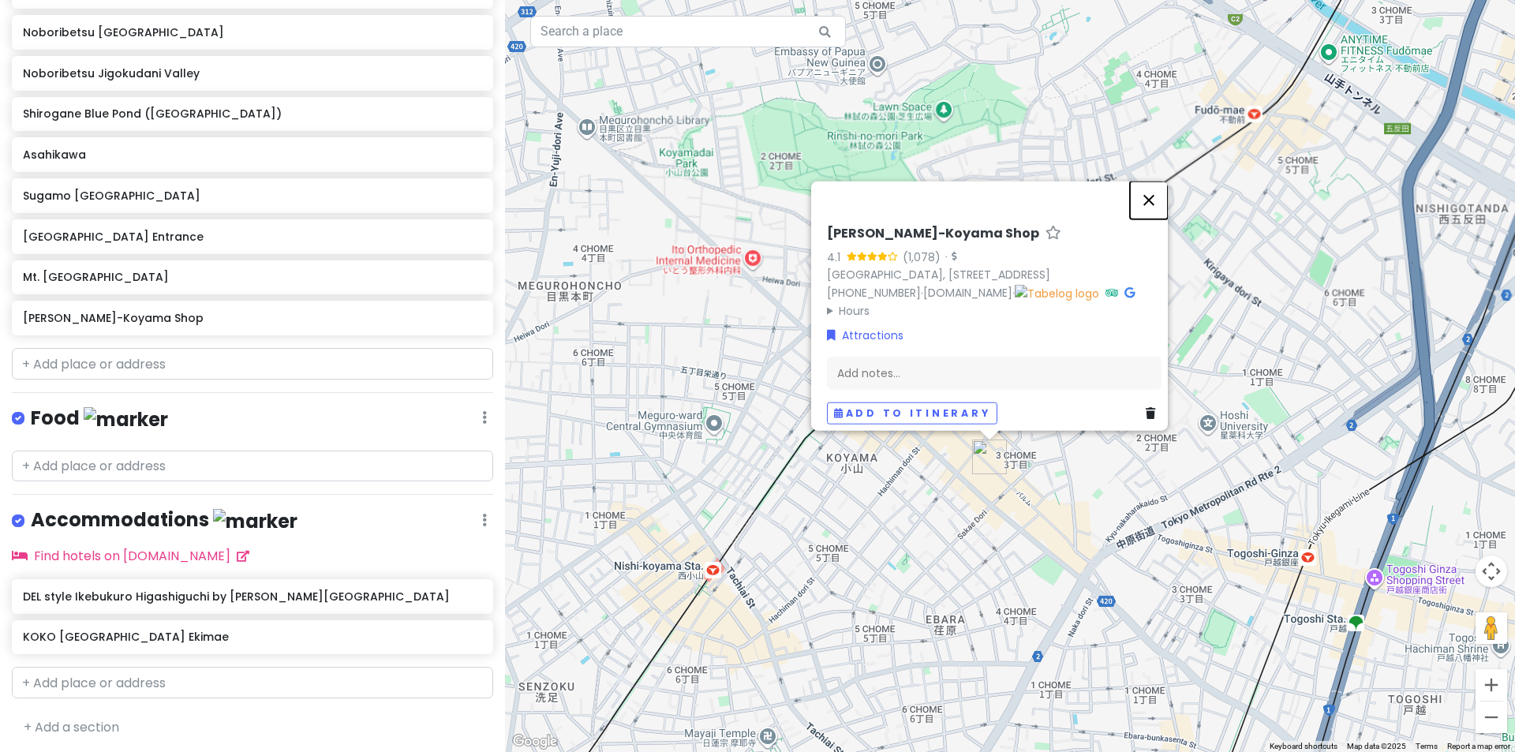
click at [1160, 181] on button "Close" at bounding box center [1149, 200] width 38 height 38
